Goal: Obtain resource: Download file/media

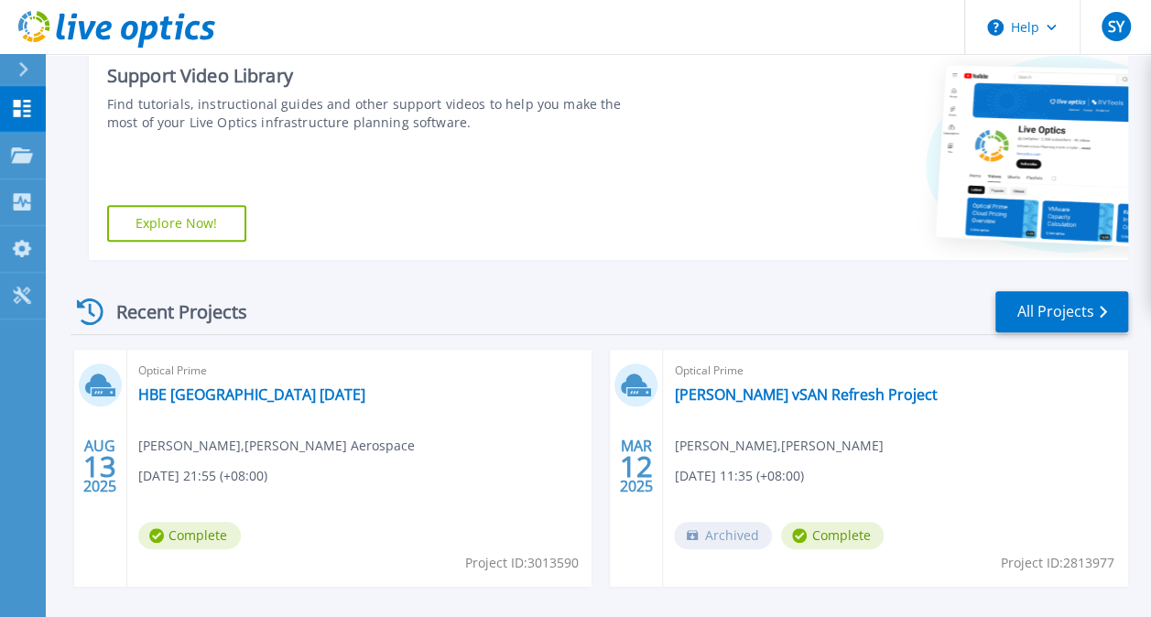
scroll to position [458, 0]
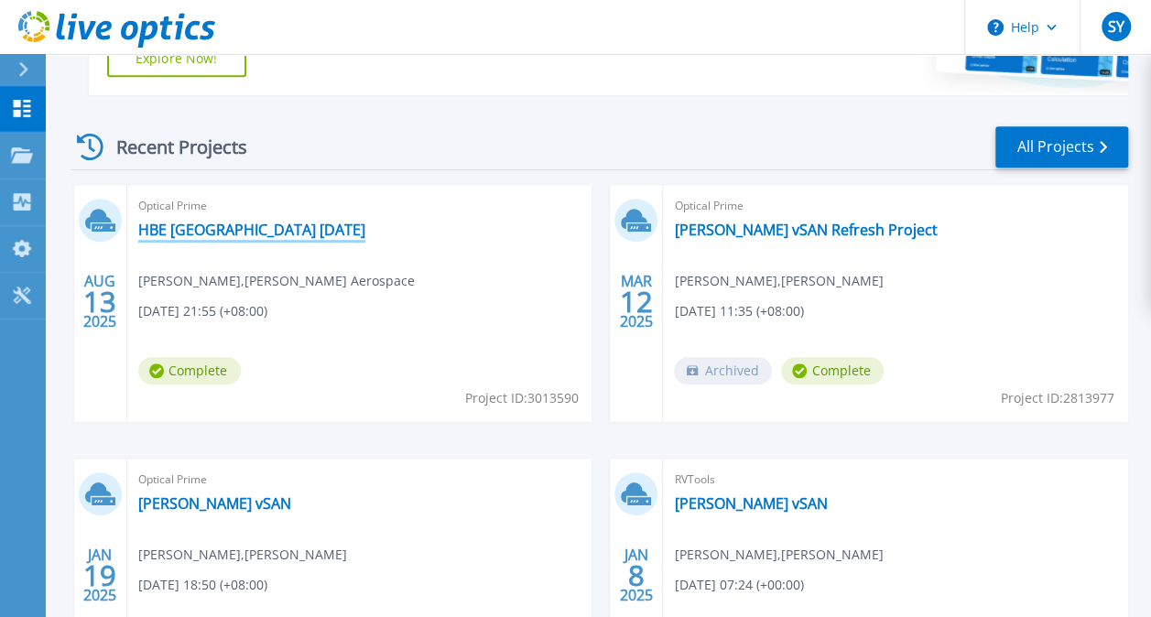
click at [216, 227] on link "HBE Japan August 2025" at bounding box center [251, 230] width 227 height 18
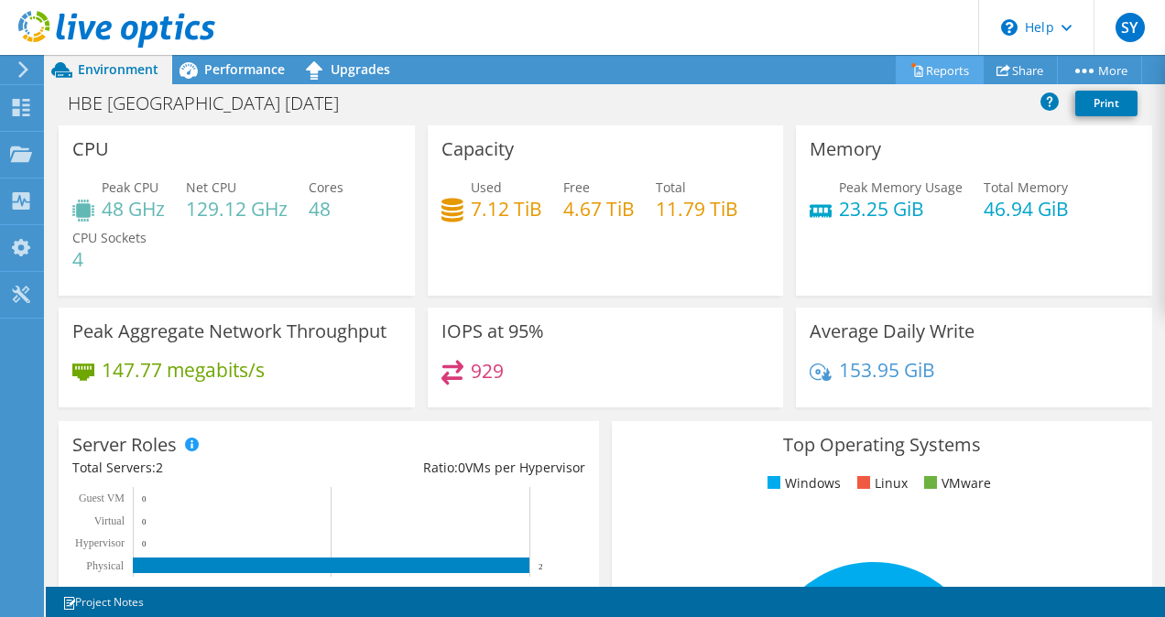
click at [929, 67] on link "Reports" at bounding box center [939, 70] width 88 height 28
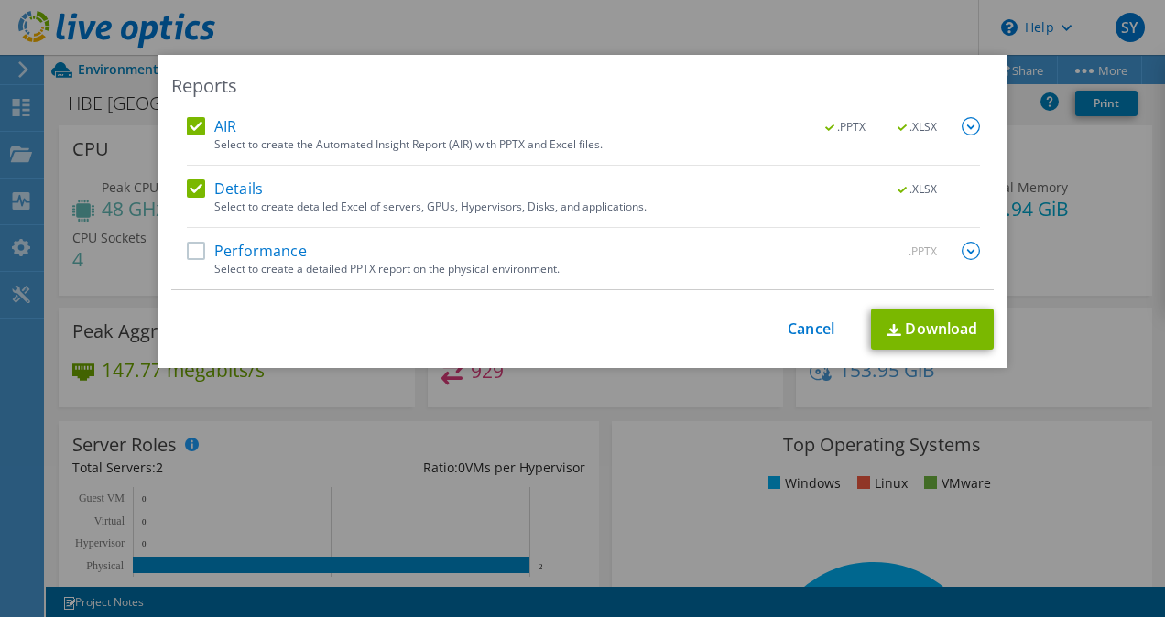
click at [198, 244] on label "Performance" at bounding box center [247, 251] width 120 height 18
click at [0, 0] on input "Performance" at bounding box center [0, 0] width 0 height 0
click at [972, 247] on img at bounding box center [970, 251] width 18 height 18
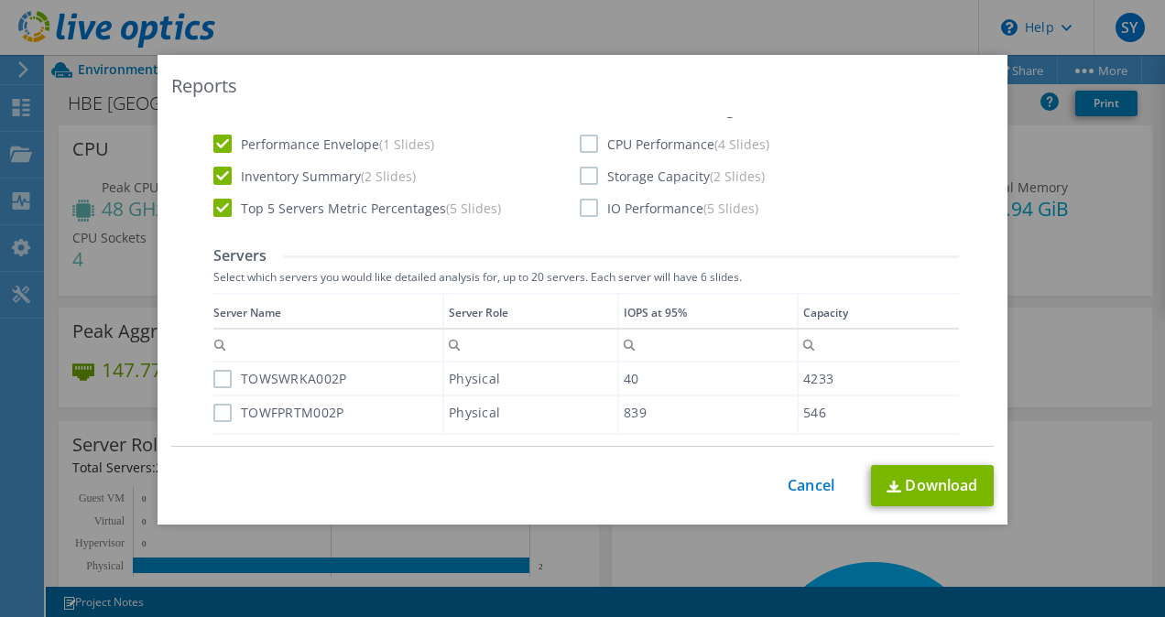
scroll to position [366, 0]
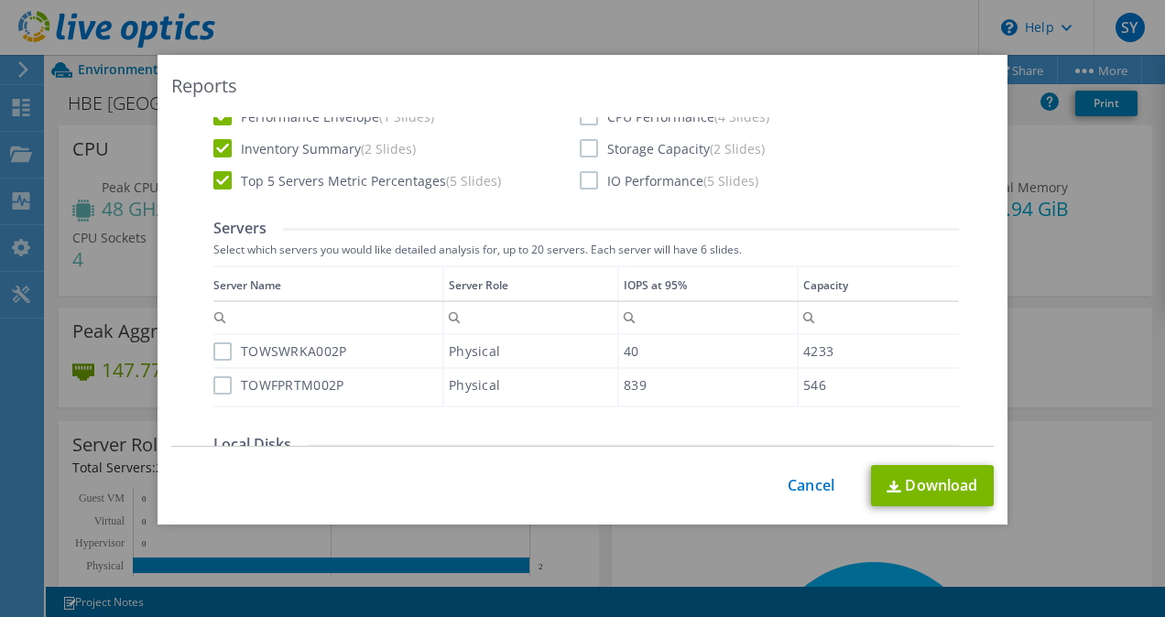
click at [214, 351] on label "TOWSWRKA002P" at bounding box center [279, 351] width 133 height 18
click at [0, 0] on input "TOWSWRKA002P" at bounding box center [0, 0] width 0 height 0
drag, startPoint x: 208, startPoint y: 378, endPoint x: 236, endPoint y: 371, distance: 29.3
click at [213, 378] on div "Data grid" at bounding box center [214, 330] width 3 height 128
click at [214, 385] on label "TOWFPRTM002P" at bounding box center [278, 385] width 130 height 18
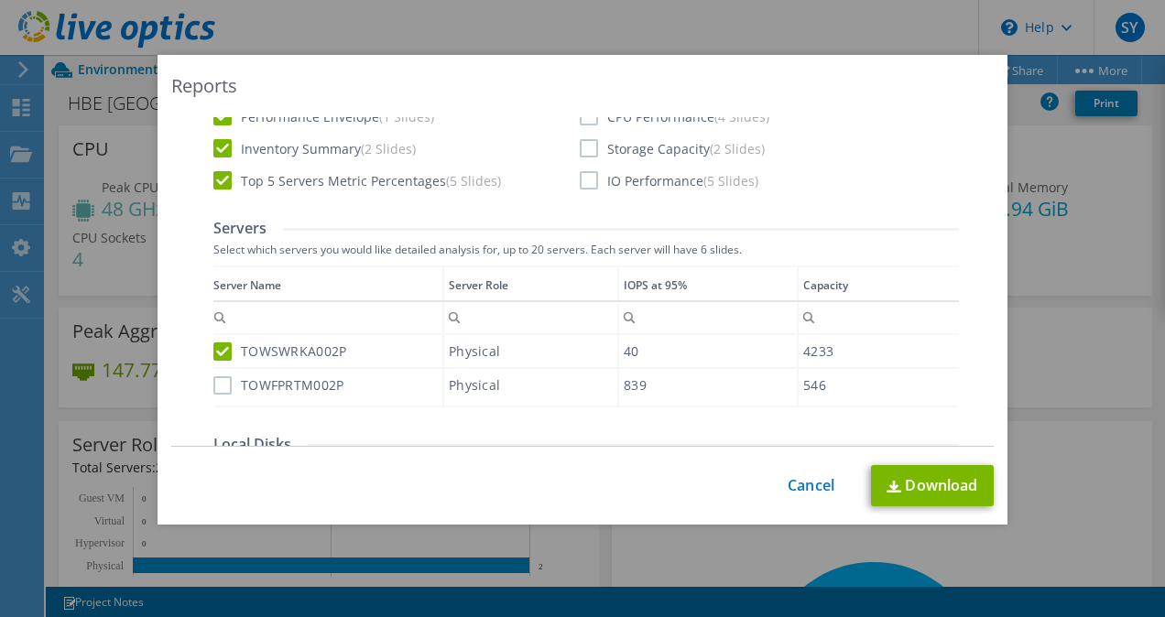
click at [0, 0] on input "TOWFPRTM002P" at bounding box center [0, 0] width 0 height 0
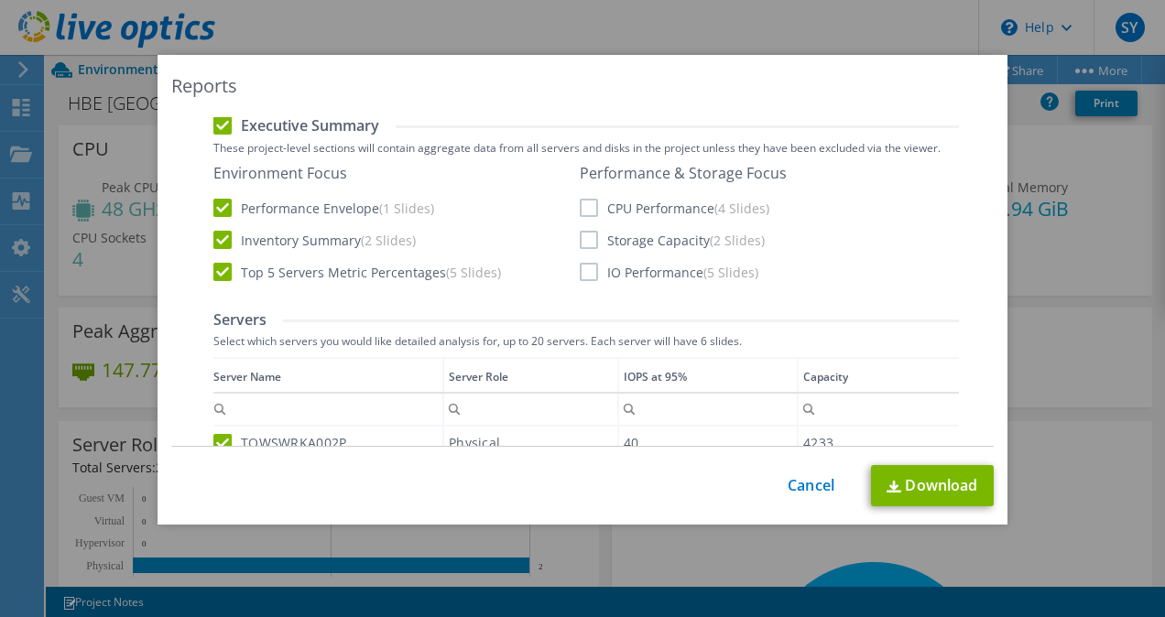
scroll to position [92, 0]
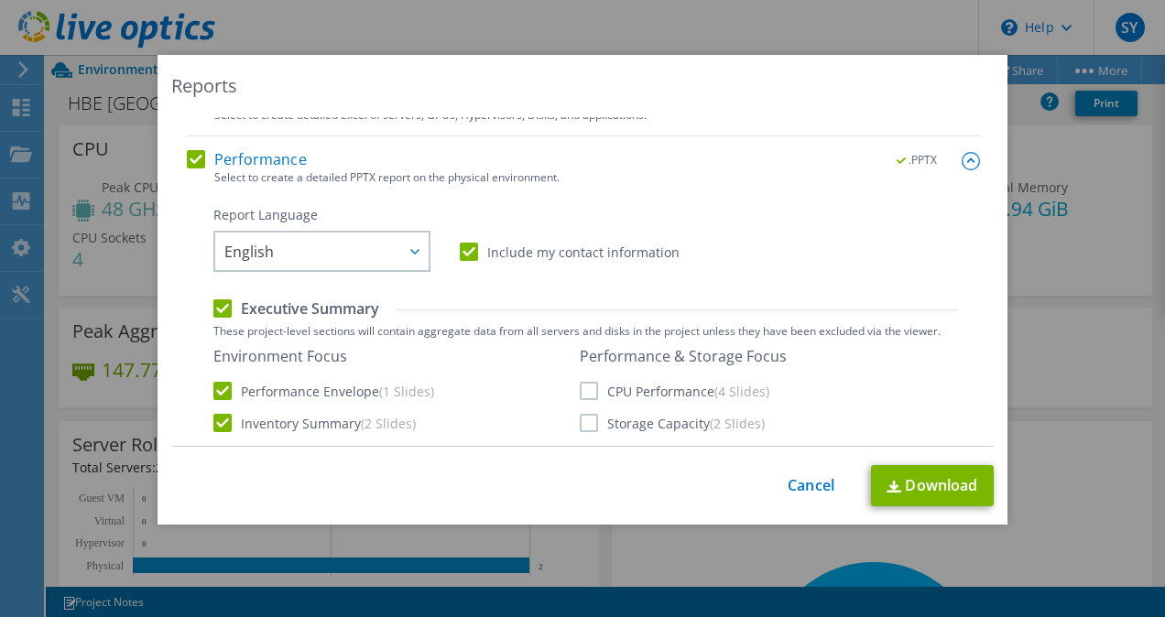
click at [580, 392] on label "CPU Performance (4 Slides)" at bounding box center [675, 391] width 190 height 18
click at [0, 0] on input "CPU Performance (4 Slides)" at bounding box center [0, 0] width 0 height 0
click at [580, 422] on label "Storage Capacity (2 Slides)" at bounding box center [672, 423] width 185 height 18
click at [0, 0] on input "Storage Capacity (2 Slides)" at bounding box center [0, 0] width 0 height 0
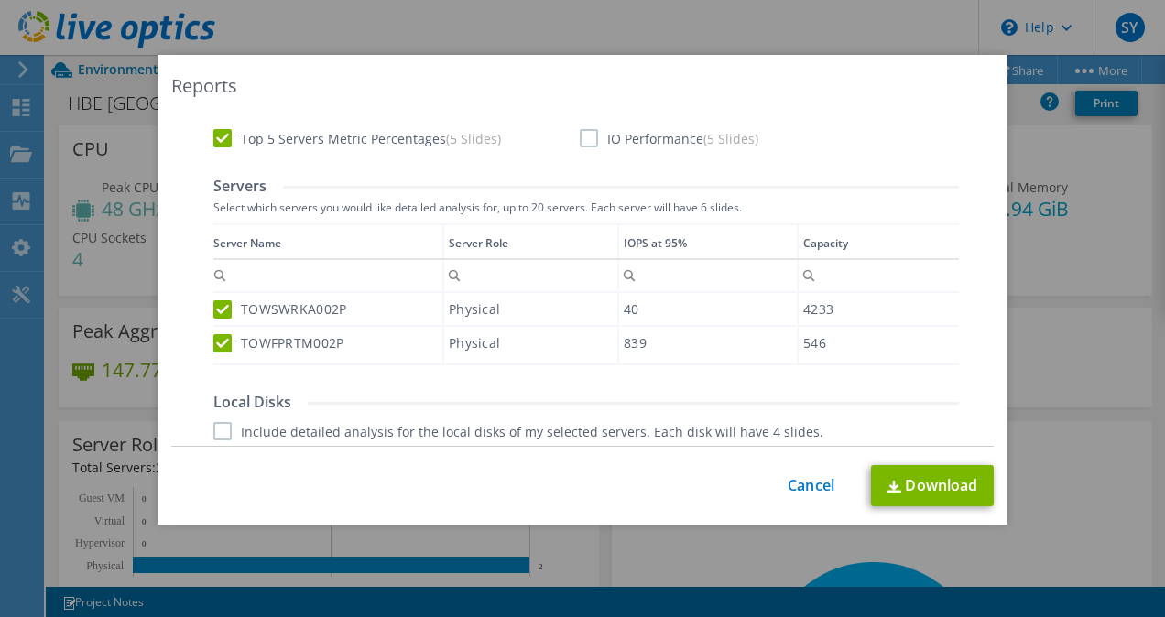
scroll to position [275, 0]
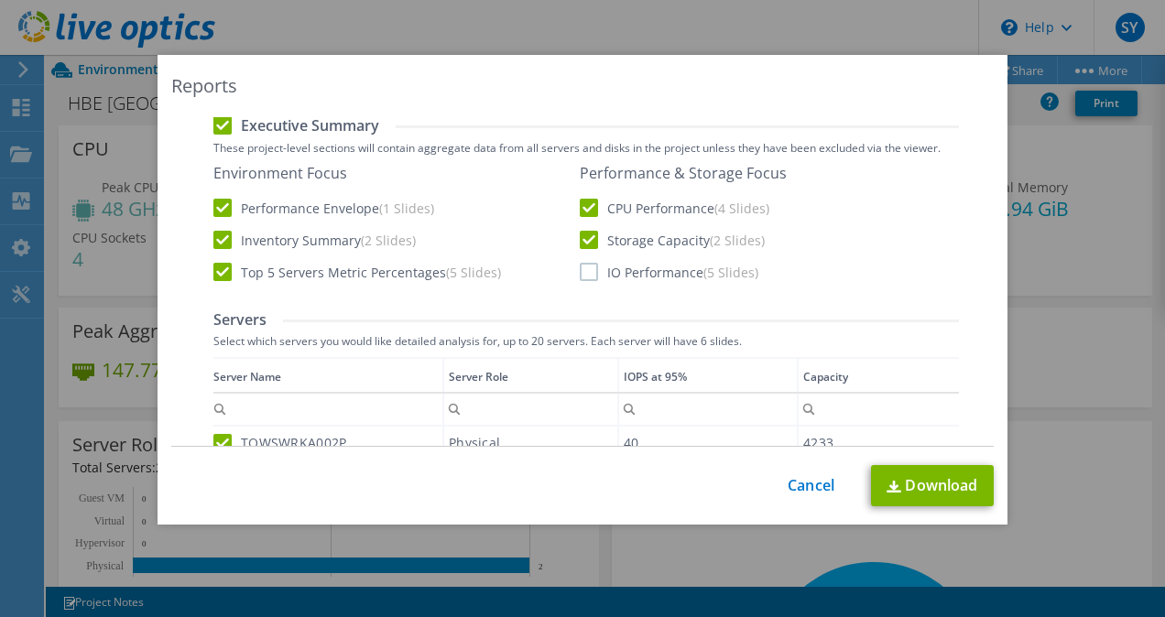
click at [582, 274] on label "IO Performance (5 Slides)" at bounding box center [669, 272] width 179 height 18
click at [0, 0] on input "IO Performance (5 Slides)" at bounding box center [0, 0] width 0 height 0
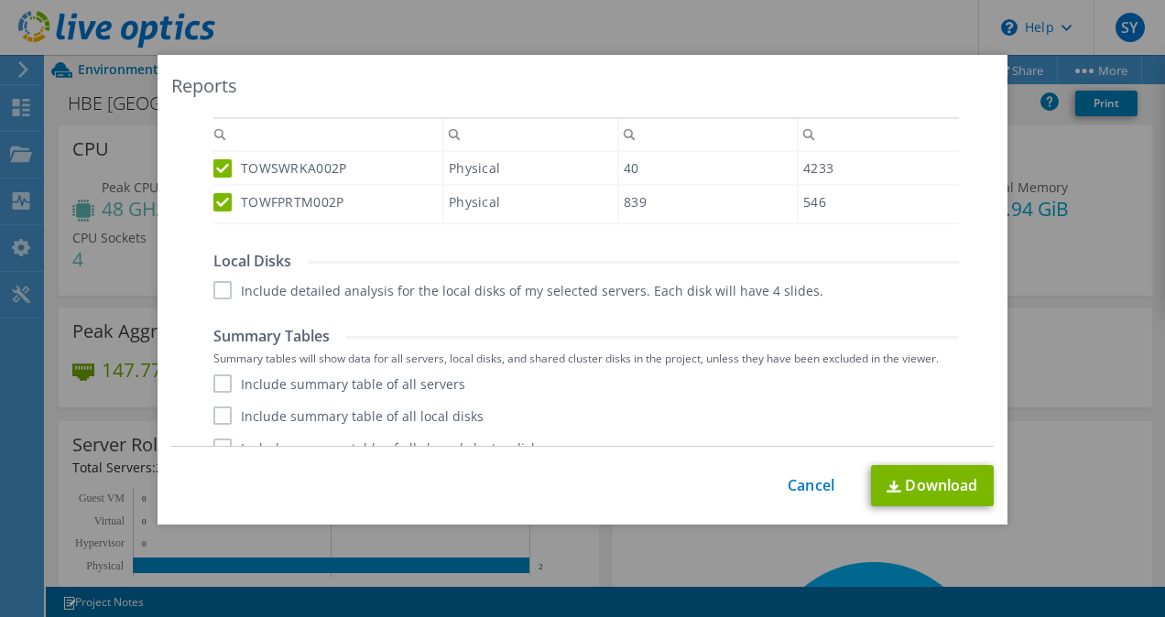
scroll to position [572, 0]
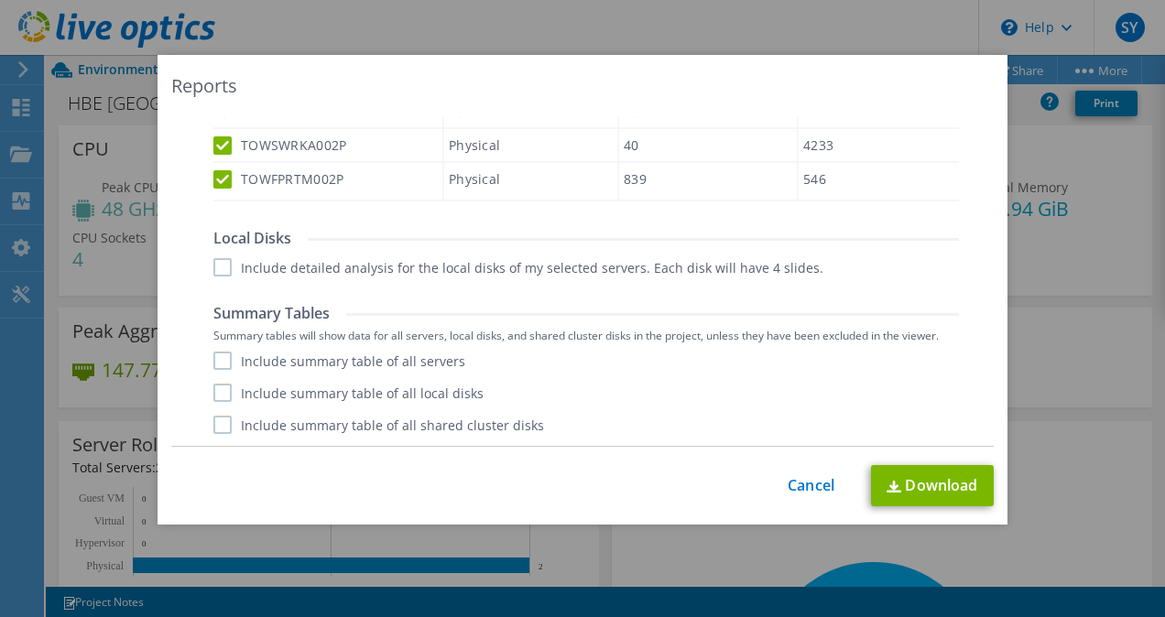
click at [222, 354] on label "Include summary table of all servers" at bounding box center [339, 361] width 252 height 18
click at [0, 0] on input "Include summary table of all servers" at bounding box center [0, 0] width 0 height 0
drag, startPoint x: 224, startPoint y: 397, endPoint x: 226, endPoint y: 408, distance: 11.1
click at [223, 397] on label "Include summary table of all local disks" at bounding box center [348, 393] width 270 height 18
click at [0, 0] on input "Include summary table of all local disks" at bounding box center [0, 0] width 0 height 0
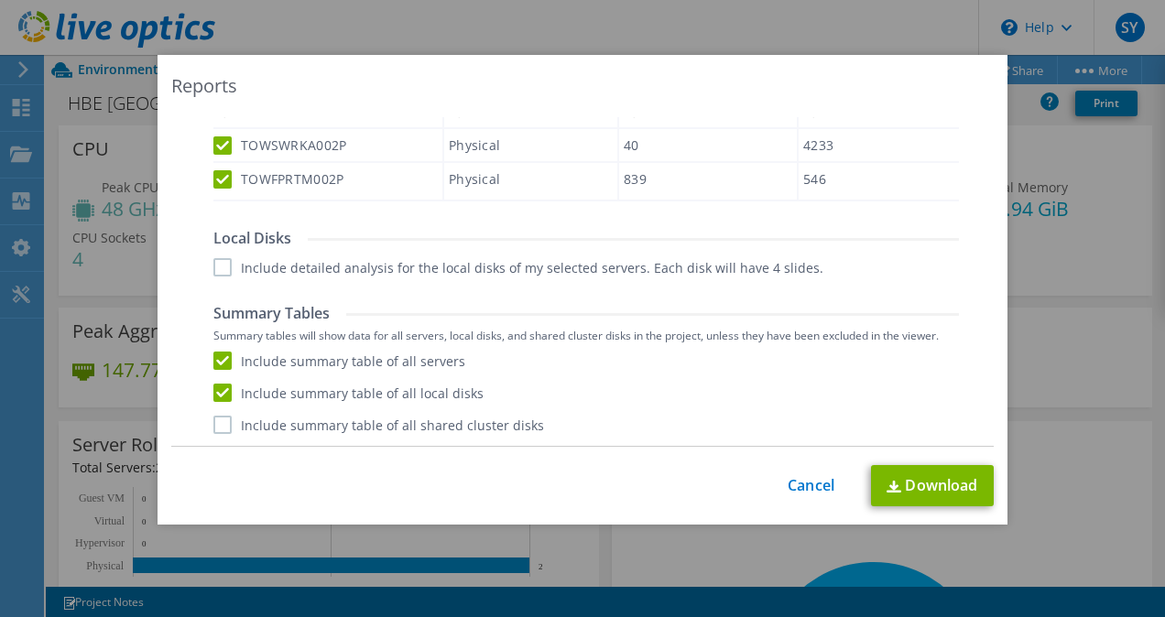
drag, startPoint x: 223, startPoint y: 421, endPoint x: 231, endPoint y: 405, distance: 18.0
click at [224, 421] on label "Include summary table of all shared cluster disks" at bounding box center [378, 425] width 331 height 18
click at [0, 0] on input "Include summary table of all shared cluster disks" at bounding box center [0, 0] width 0 height 0
click at [260, 265] on label "Include detailed analysis for the local disks of my selected servers. Each disk…" at bounding box center [518, 267] width 610 height 18
click at [205, 265] on div "Performance .PPTX Select to create a detailed PPTX report on the physical envir…" at bounding box center [583, 58] width 793 height 778
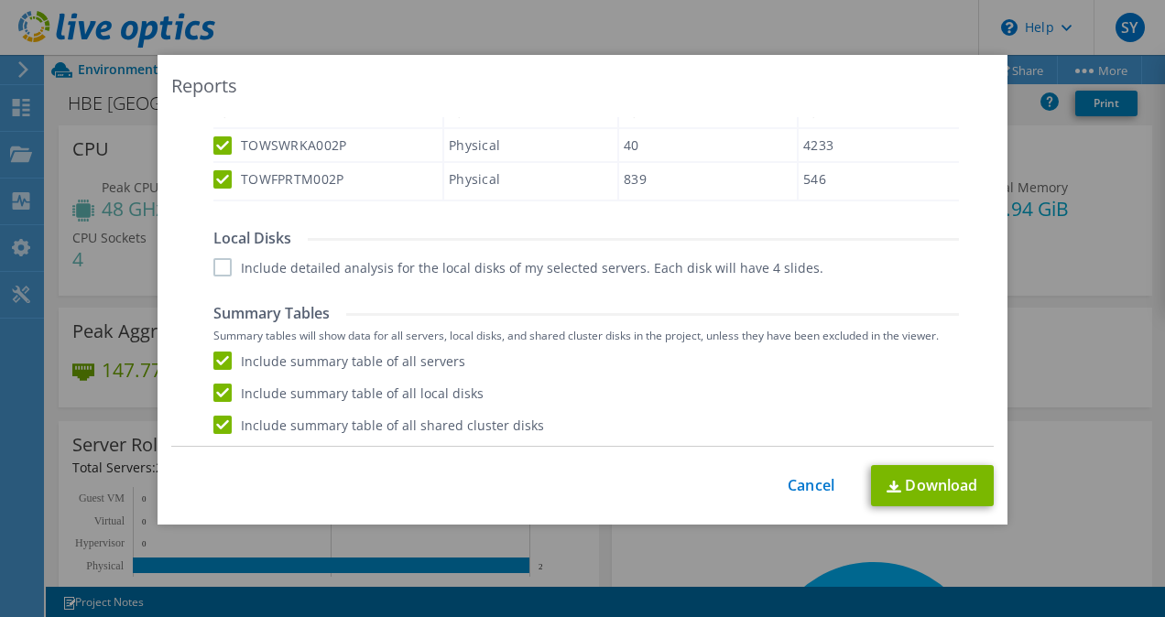
click at [218, 265] on label "Include detailed analysis for the local disks of my selected servers. Each disk…" at bounding box center [518, 267] width 610 height 18
click at [0, 0] on input "Include detailed analysis for the local disks of my selected servers. Each disk…" at bounding box center [0, 0] width 0 height 0
click at [925, 491] on link "Download" at bounding box center [932, 485] width 123 height 41
